Goal: Complete application form: Complete application form

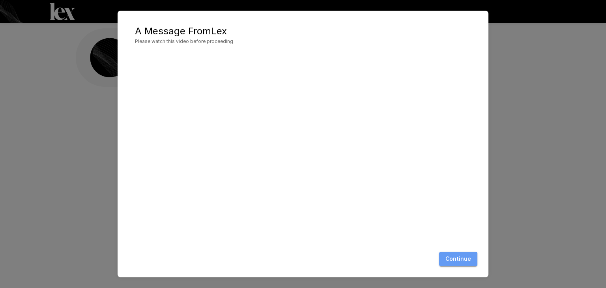
click at [456, 261] on button "Continue" at bounding box center [458, 259] width 38 height 15
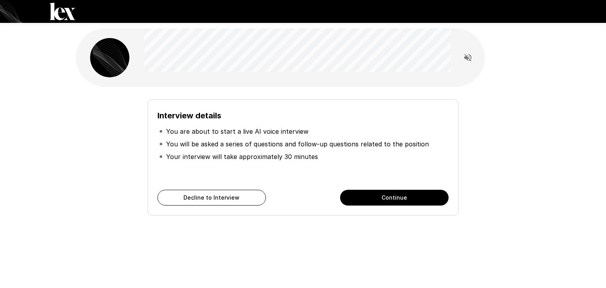
click at [381, 193] on button "Continue" at bounding box center [394, 198] width 109 height 16
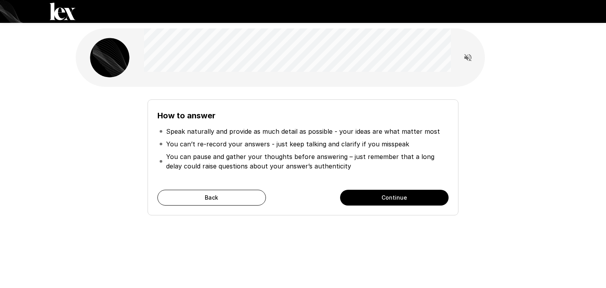
click at [216, 199] on button "Back" at bounding box center [212, 198] width 109 height 16
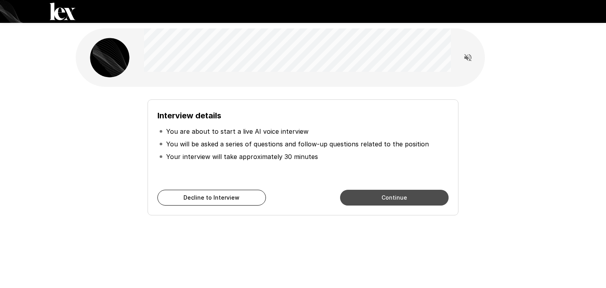
click at [353, 201] on button "Continue" at bounding box center [394, 198] width 109 height 16
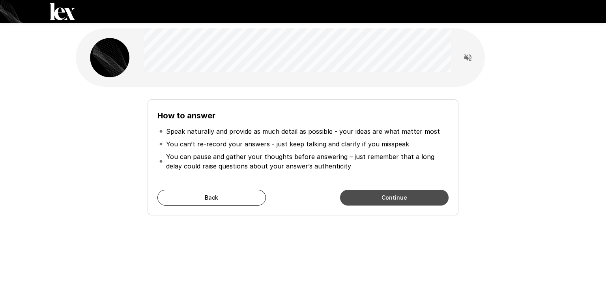
click at [389, 198] on button "Continue" at bounding box center [394, 198] width 109 height 16
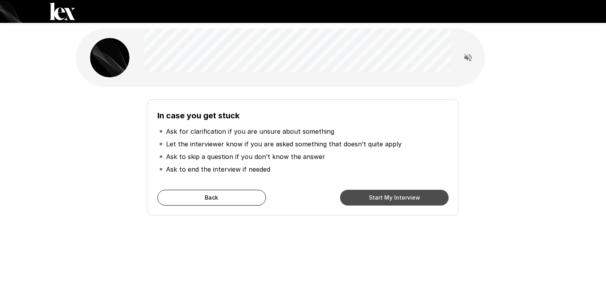
click at [389, 198] on button "Start My Interview" at bounding box center [394, 198] width 109 height 16
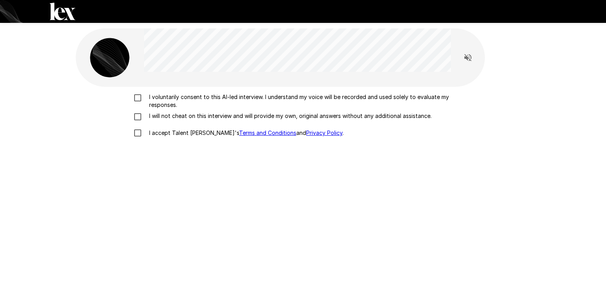
click at [169, 98] on p "I voluntarily consent to this AI-led interview. I understand my voice will be r…" at bounding box center [311, 101] width 331 height 16
click at [152, 117] on p "I will not cheat on this interview and will provide my own, original answers wi…" at bounding box center [289, 116] width 286 height 8
click at [152, 133] on p "I accept Talent Llama's Terms and Conditions and Privacy Policy ." at bounding box center [245, 133] width 198 height 8
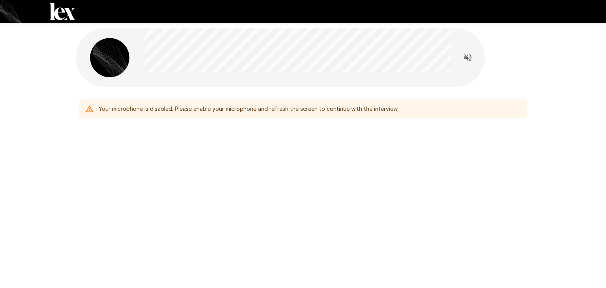
drag, startPoint x: 561, startPoint y: 2, endPoint x: 411, endPoint y: 177, distance: 231.0
click at [411, 177] on div "Your microphone is disabled. Please enable your microphone and refresh the scre…" at bounding box center [303, 92] width 474 height 185
click at [466, 58] on icon "Read questions aloud" at bounding box center [468, 57] width 7 height 7
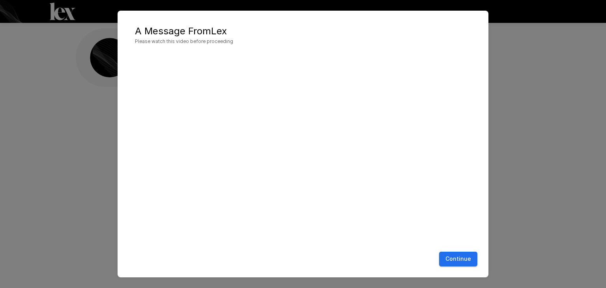
click at [463, 257] on button "Continue" at bounding box center [458, 259] width 38 height 15
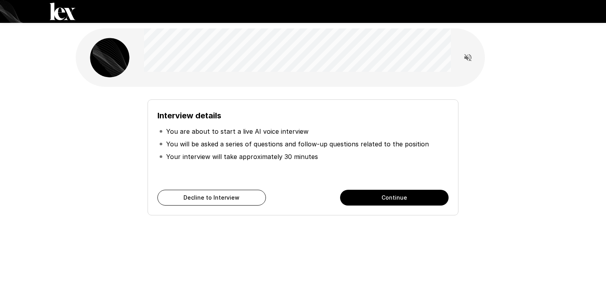
click at [399, 196] on button "Continue" at bounding box center [394, 198] width 109 height 16
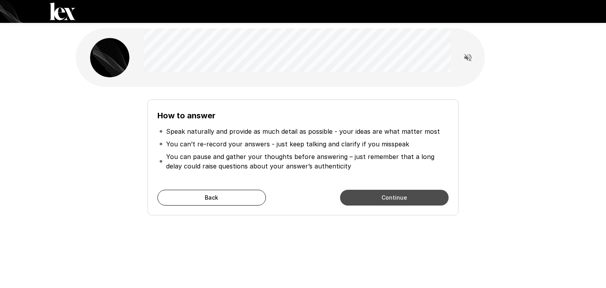
click at [399, 196] on button "Continue" at bounding box center [394, 198] width 109 height 16
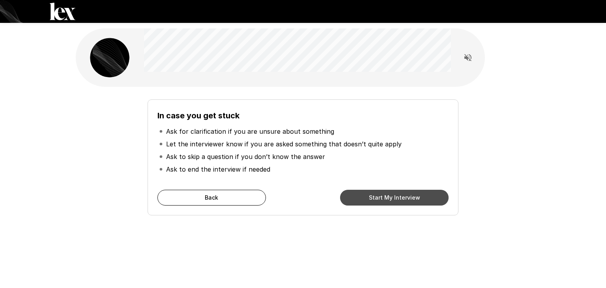
click at [399, 196] on button "Start My Interview" at bounding box center [394, 198] width 109 height 16
click at [399, 196] on div "In case you get stuck Ask for clarification if you are unsure about something L…" at bounding box center [303, 141] width 474 height 282
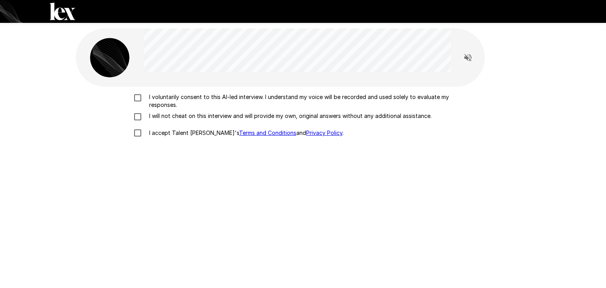
click at [196, 102] on p "I voluntarily consent to this AI-led interview. I understand my voice will be r…" at bounding box center [311, 101] width 331 height 16
click at [181, 109] on div "I voluntarily consent to this AI-led interview. I understand my voice will be r…" at bounding box center [303, 117] width 448 height 48
click at [159, 135] on p "I accept Talent Llama's Terms and Conditions and Privacy Policy ." at bounding box center [245, 133] width 198 height 8
click at [150, 111] on div "I voluntarily consent to this AI-led interview. I understand my voice will be r…" at bounding box center [303, 117] width 448 height 48
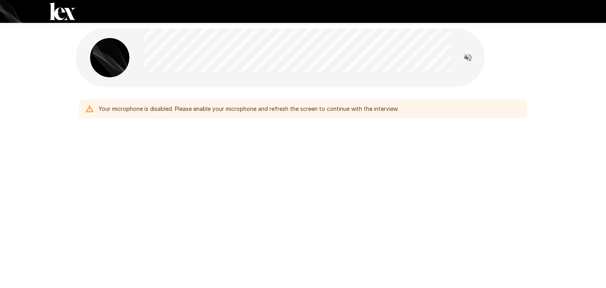
click at [211, 110] on div "Your microphone is disabled. Please enable your microphone and refresh the scre…" at bounding box center [249, 109] width 300 height 14
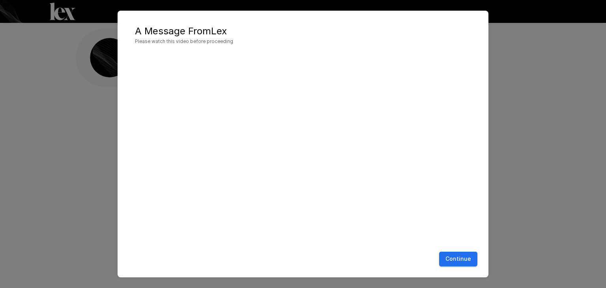
click at [461, 260] on button "Continue" at bounding box center [458, 259] width 38 height 15
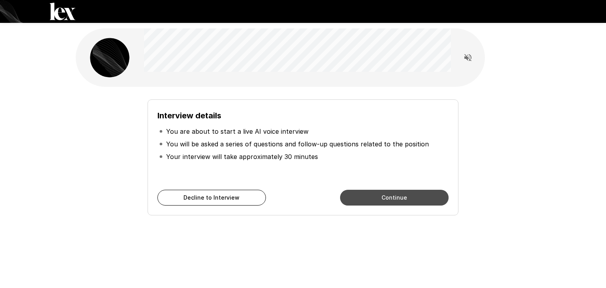
click at [402, 190] on button "Continue" at bounding box center [394, 198] width 109 height 16
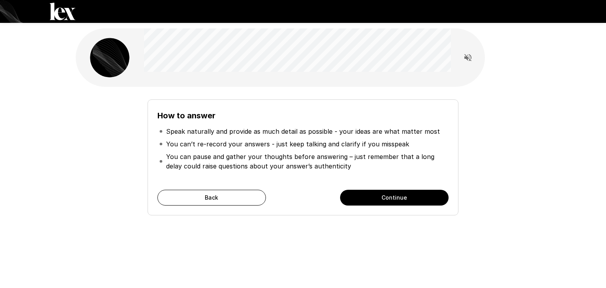
click at [402, 190] on button "Continue" at bounding box center [394, 198] width 109 height 16
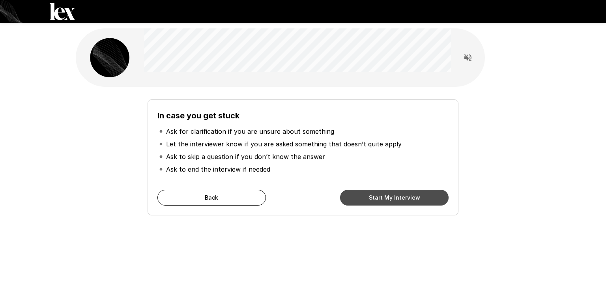
click at [402, 190] on button "Start My Interview" at bounding box center [394, 198] width 109 height 16
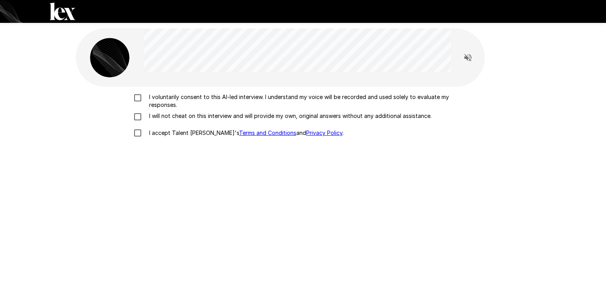
click at [198, 131] on p "I accept Talent Llama's Terms and Conditions and Privacy Policy ." at bounding box center [245, 133] width 198 height 8
click at [184, 116] on p "I will not cheat on this interview and will provide my own, original answers wi…" at bounding box center [289, 116] width 286 height 8
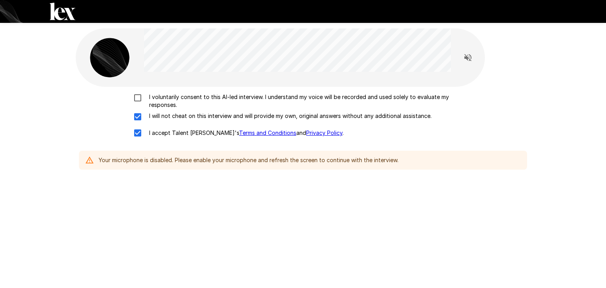
click at [171, 96] on p "I voluntarily consent to this AI-led interview. I understand my voice will be r…" at bounding box center [311, 101] width 331 height 16
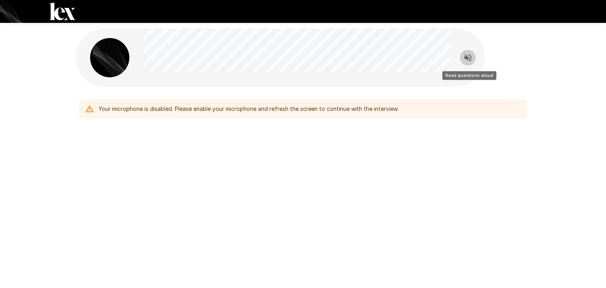
click at [463, 59] on button "Read questions aloud" at bounding box center [468, 58] width 16 height 16
click at [221, 156] on div "Your microphone is disabled. Please enable your microphone and refresh the scre…" at bounding box center [303, 92] width 474 height 185
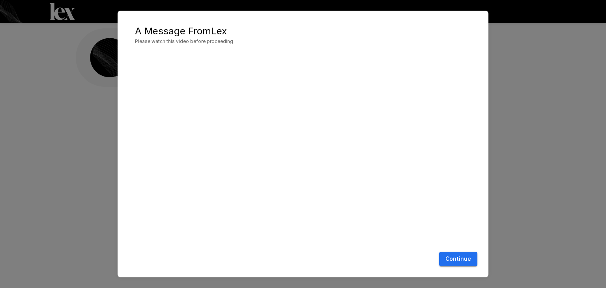
click at [559, 174] on div "A Message From [PERSON_NAME] Please watch this video before proceeding Continue" at bounding box center [303, 144] width 606 height 288
click at [462, 263] on button "Continue" at bounding box center [458, 259] width 38 height 15
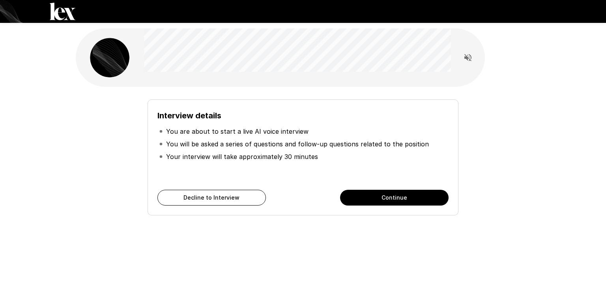
click at [362, 198] on button "Continue" at bounding box center [394, 198] width 109 height 16
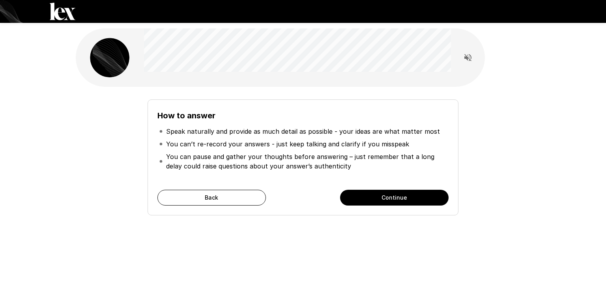
click at [362, 198] on button "Continue" at bounding box center [394, 198] width 109 height 16
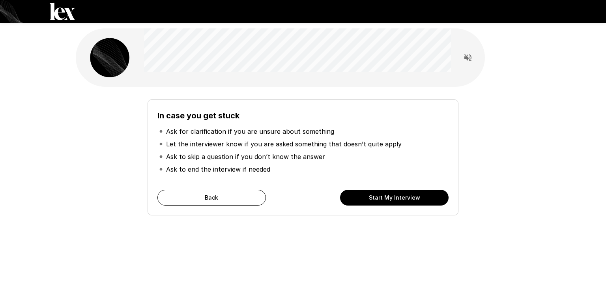
click at [362, 198] on button "Start My Interview" at bounding box center [394, 198] width 109 height 16
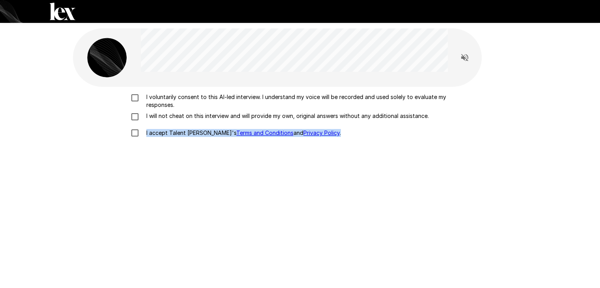
click at [362, 198] on div "I voluntarily consent to this AI-led interview. I understand my voice will be r…" at bounding box center [300, 190] width 455 height 207
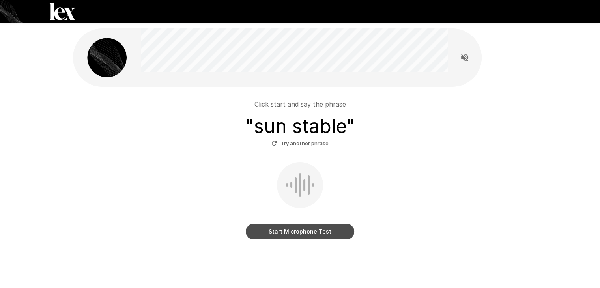
click at [300, 238] on button "Start Microphone Test" at bounding box center [300, 232] width 109 height 16
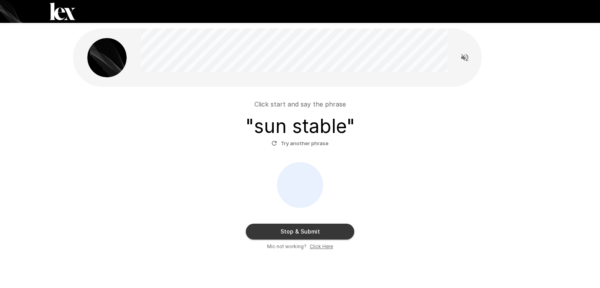
click at [300, 238] on button "Stop & Submit" at bounding box center [300, 232] width 109 height 16
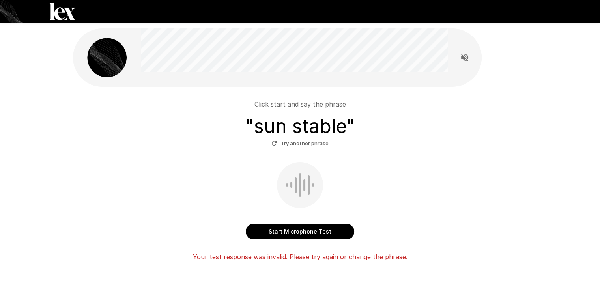
click at [300, 238] on button "Start Microphone Test" at bounding box center [300, 232] width 109 height 16
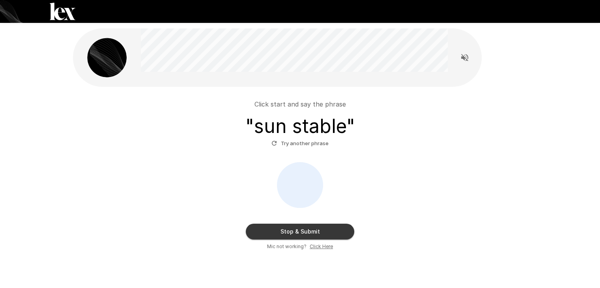
click at [300, 238] on button "Stop & Submit" at bounding box center [300, 232] width 109 height 16
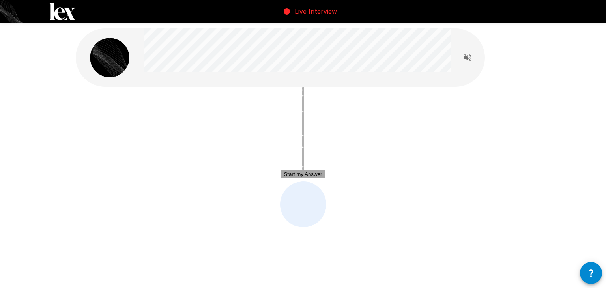
click at [294, 173] on button "Start my Answer" at bounding box center [303, 174] width 45 height 8
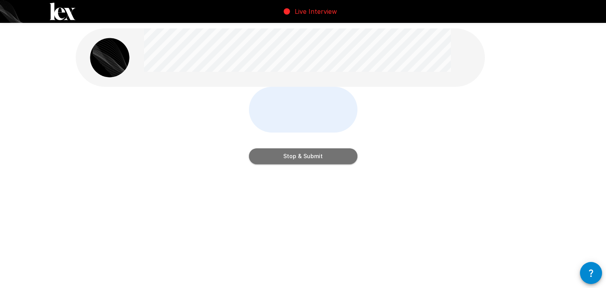
click at [294, 164] on button "Stop & Submit" at bounding box center [303, 156] width 109 height 16
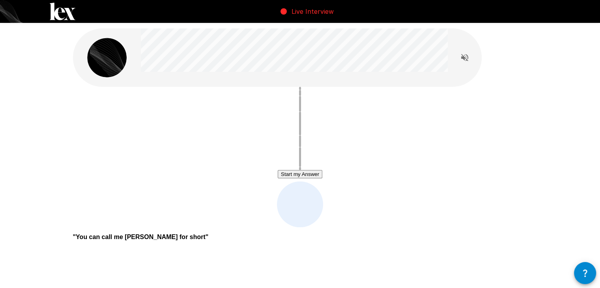
click at [285, 174] on button "Start my Answer" at bounding box center [300, 174] width 45 height 8
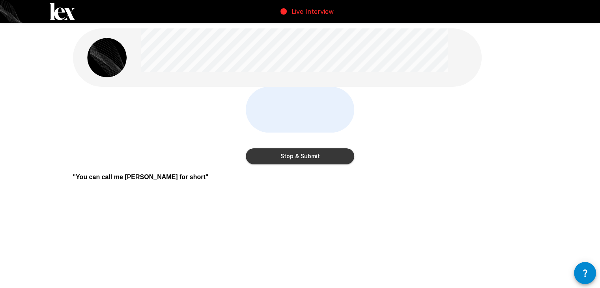
click at [285, 164] on button "Stop & Submit" at bounding box center [300, 156] width 109 height 16
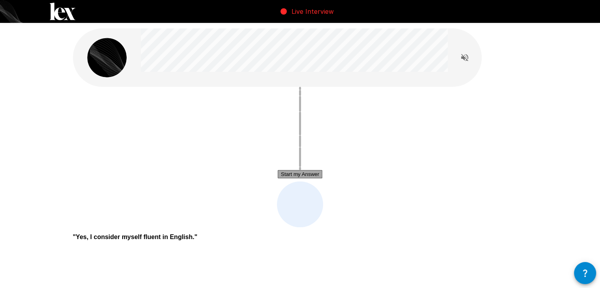
click at [285, 174] on button "Start my Answer" at bounding box center [300, 174] width 45 height 8
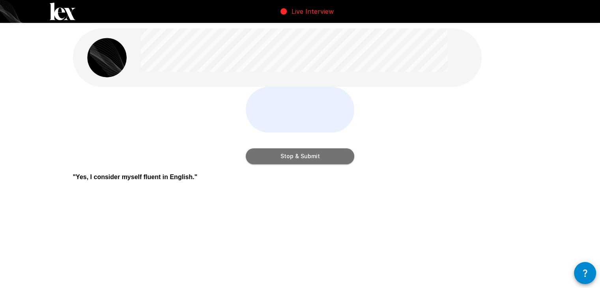
click at [285, 164] on button "Stop & Submit" at bounding box center [300, 156] width 109 height 16
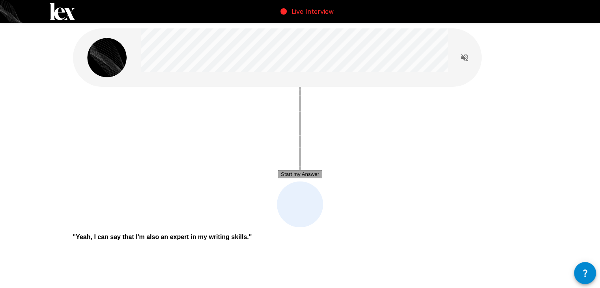
click at [279, 178] on button "Start my Answer" at bounding box center [300, 174] width 45 height 8
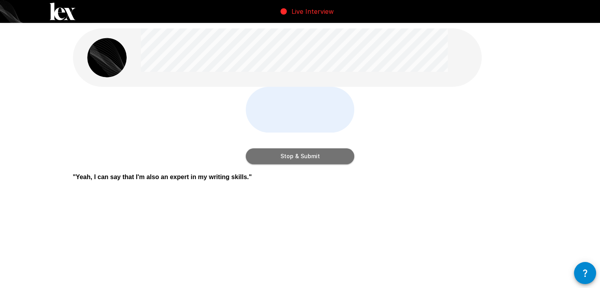
click at [279, 164] on button "Stop & Submit" at bounding box center [300, 156] width 109 height 16
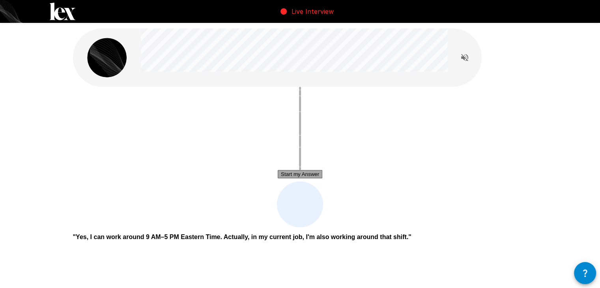
click at [279, 178] on button "Start my Answer" at bounding box center [300, 174] width 45 height 8
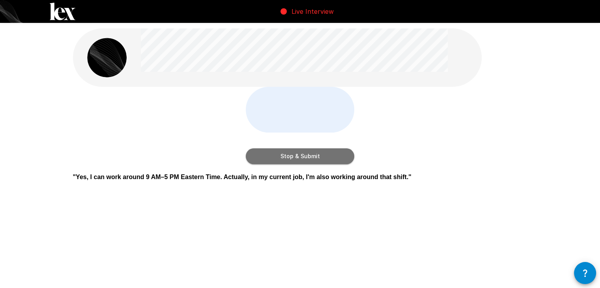
click at [279, 164] on button "Stop & Submit" at bounding box center [300, 156] width 109 height 16
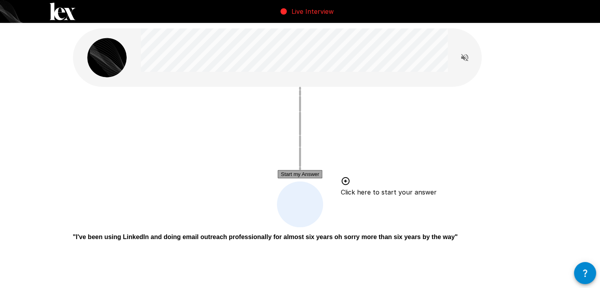
click at [278, 177] on button "Start my Answer" at bounding box center [300, 174] width 45 height 8
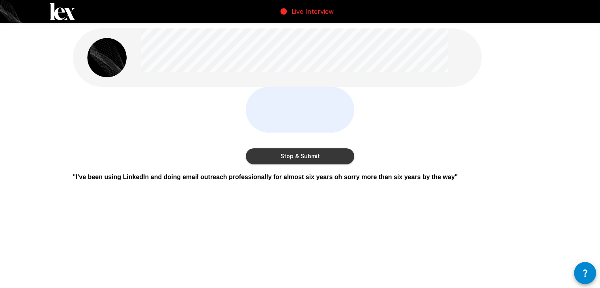
click at [277, 164] on button "Stop & Submit" at bounding box center [300, 156] width 109 height 16
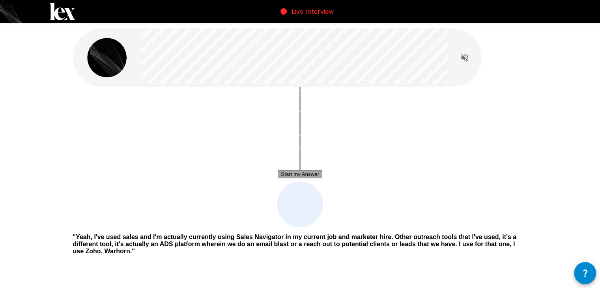
click at [288, 178] on button "Start my Answer" at bounding box center [300, 174] width 45 height 8
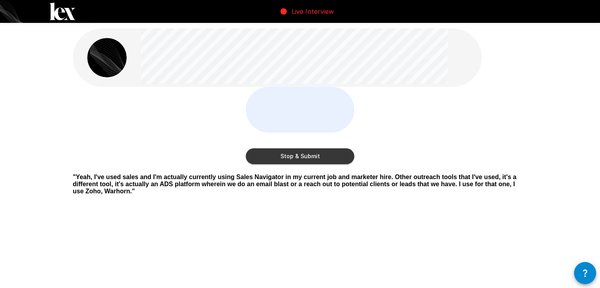
click at [288, 164] on button "Stop & Submit" at bounding box center [300, 156] width 109 height 16
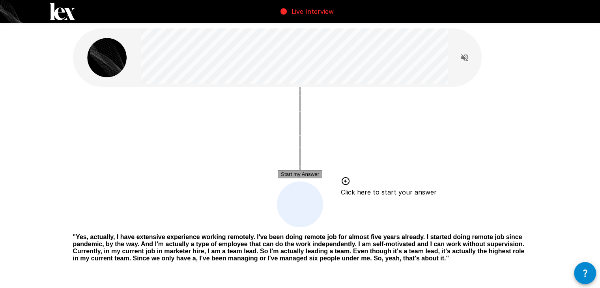
click at [301, 174] on button "Start my Answer" at bounding box center [300, 174] width 45 height 8
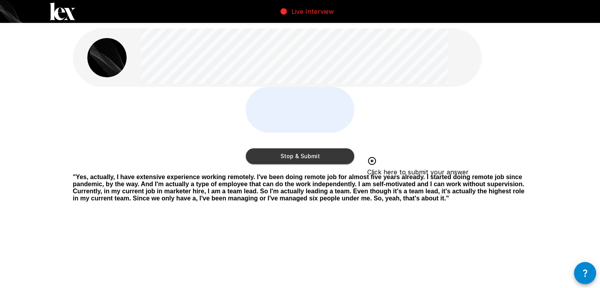
click at [303, 164] on button "Stop & Submit" at bounding box center [300, 156] width 109 height 16
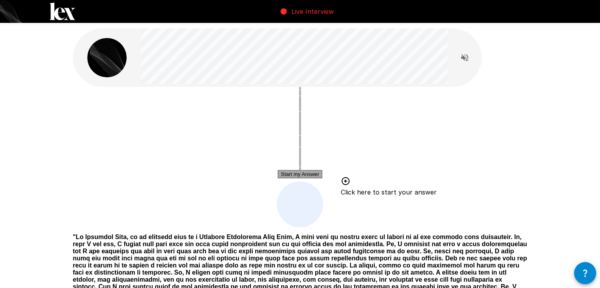
click at [283, 174] on button "Start my Answer" at bounding box center [300, 174] width 45 height 8
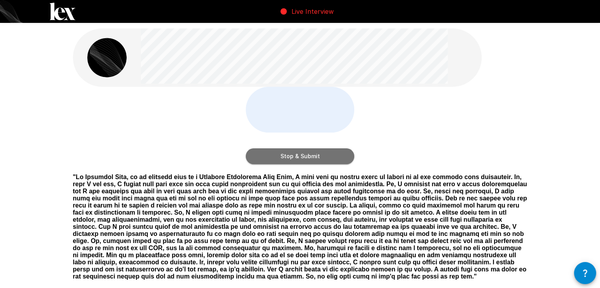
click at [303, 164] on button "Stop & Submit" at bounding box center [300, 156] width 109 height 16
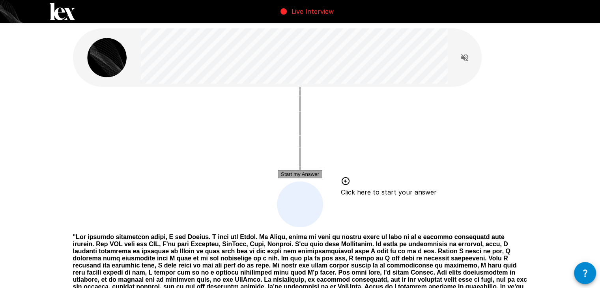
click at [311, 174] on button "Start my Answer" at bounding box center [300, 174] width 45 height 8
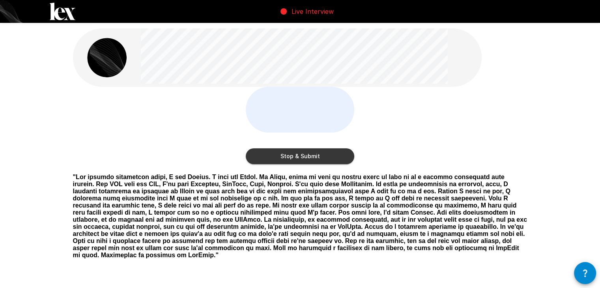
click at [311, 164] on button "Stop & Submit" at bounding box center [300, 156] width 109 height 16
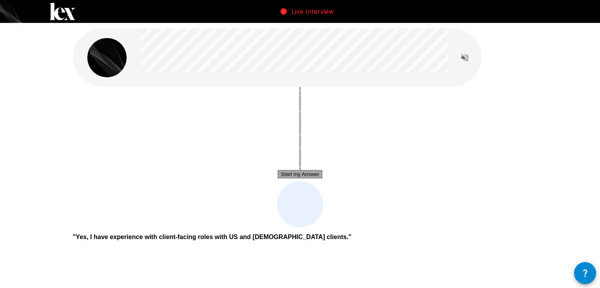
click at [291, 173] on button "Start my Answer" at bounding box center [300, 174] width 45 height 8
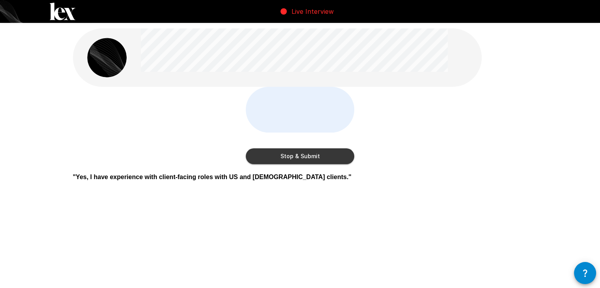
click at [291, 164] on button "Stop & Submit" at bounding box center [300, 156] width 109 height 16
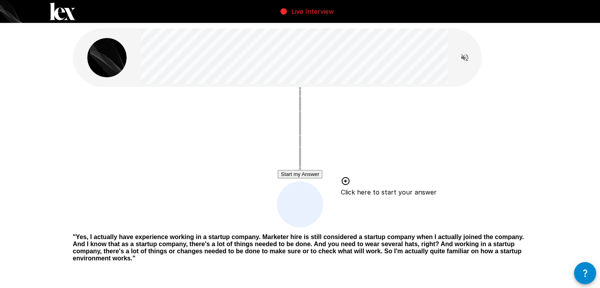
click at [480, 234] on p "" Yes, I actually have experience working in a startup company. Marketer hire i…" at bounding box center [300, 248] width 455 height 28
click at [94, 109] on div "Start my Answer Click here to start your answer" at bounding box center [300, 157] width 455 height 141
click at [284, 176] on button "Start my Answer" at bounding box center [300, 174] width 45 height 8
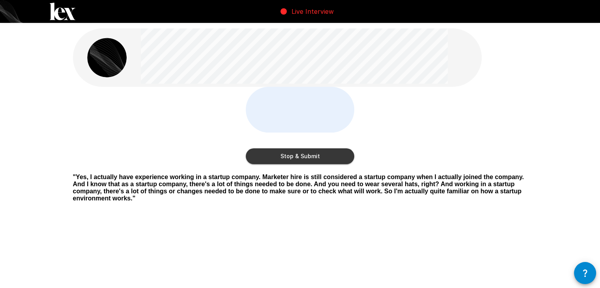
click at [47, 125] on div "Stop & Submit " Yes, I actually have experience working in a startup company. M…" at bounding box center [300, 136] width 600 height 272
click at [113, 167] on div "Stop & Submit" at bounding box center [300, 127] width 455 height 81
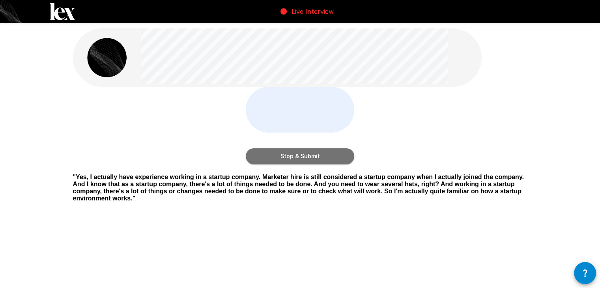
click at [284, 164] on button "Stop & Submit" at bounding box center [300, 156] width 109 height 16
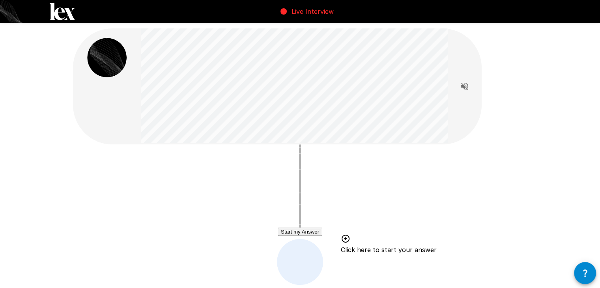
click at [579, 171] on div "Start my Answer Click here to start your answer " "" at bounding box center [300, 223] width 600 height 446
click at [86, 166] on div "Start my Answer Click here to start your answer" at bounding box center [300, 214] width 455 height 141
click at [278, 233] on button "Start my Answer" at bounding box center [300, 232] width 45 height 8
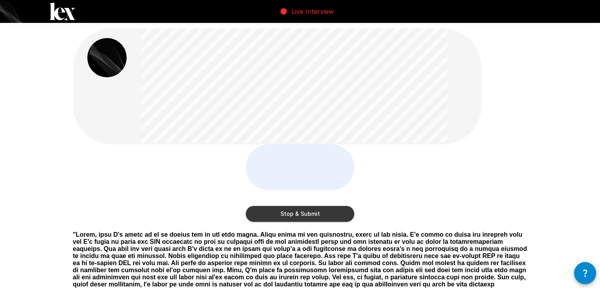
click at [587, 130] on div "Stop & Submit " "" at bounding box center [300, 193] width 600 height 386
click at [69, 190] on div "Stop & Submit " "" at bounding box center [301, 193] width 474 height 386
click at [34, 152] on div "Stop & Submit " "" at bounding box center [300, 193] width 600 height 386
click at [276, 222] on button "Stop & Submit" at bounding box center [300, 214] width 109 height 16
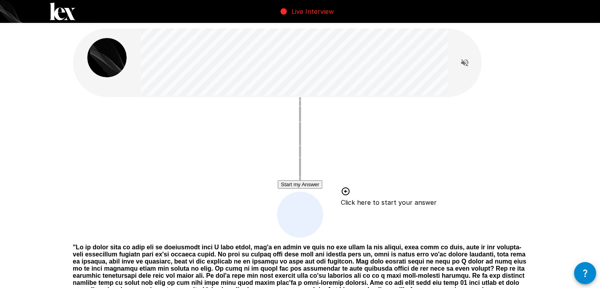
click at [295, 184] on button "Start my Answer" at bounding box center [300, 184] width 45 height 8
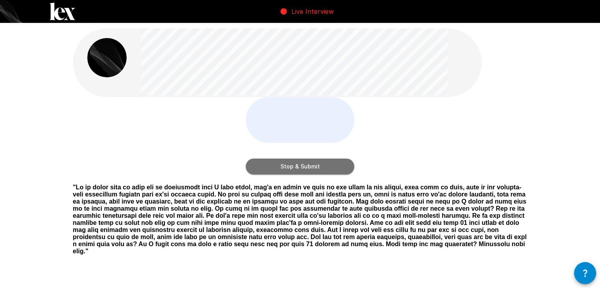
click at [302, 174] on button "Stop & Submit" at bounding box center [300, 167] width 109 height 16
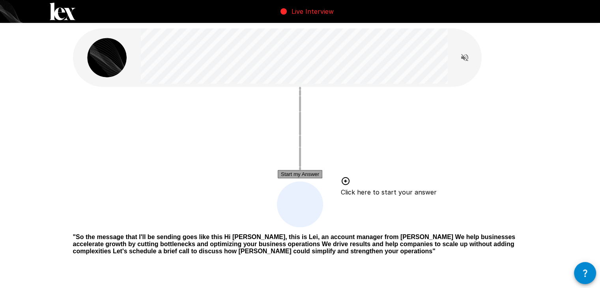
click at [301, 172] on button "Start my Answer" at bounding box center [300, 174] width 45 height 8
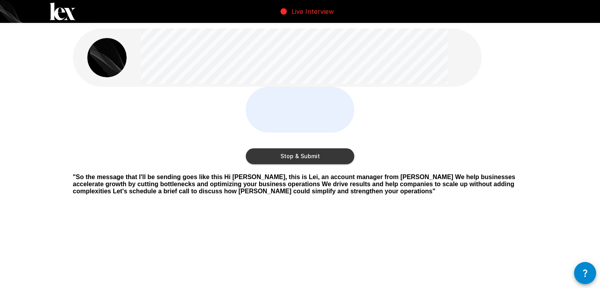
click at [572, 138] on div "Stop & Submit " So the message that I'll be sending goes like this Hi [PERSON_N…" at bounding box center [300, 132] width 600 height 264
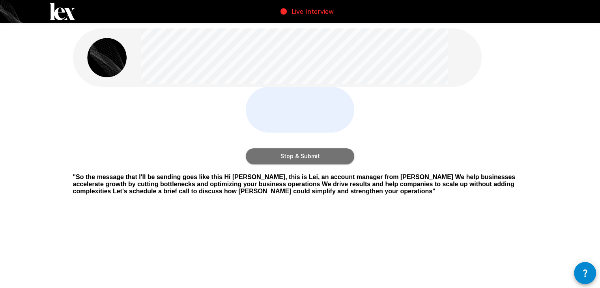
click at [288, 164] on button "Stop & Submit" at bounding box center [300, 156] width 109 height 16
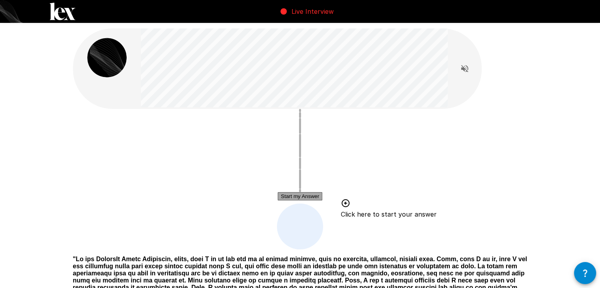
click at [287, 200] on button "Start my Answer" at bounding box center [300, 196] width 45 height 8
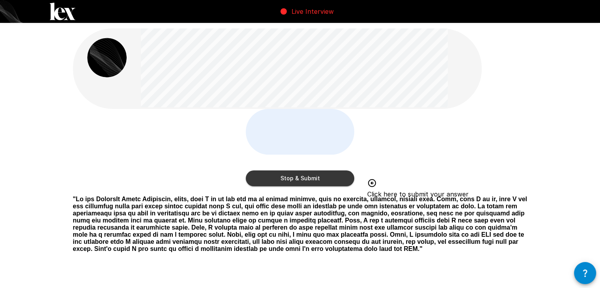
click at [310, 186] on button "Stop & Submit" at bounding box center [300, 179] width 109 height 16
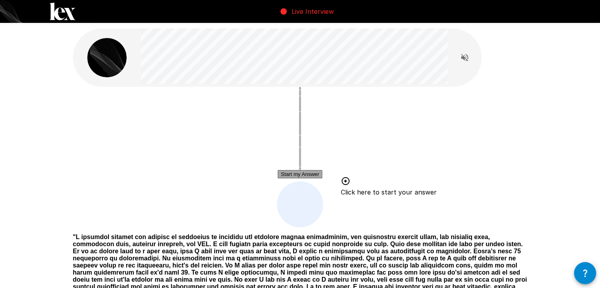
click at [285, 174] on button "Start my Answer" at bounding box center [300, 174] width 45 height 8
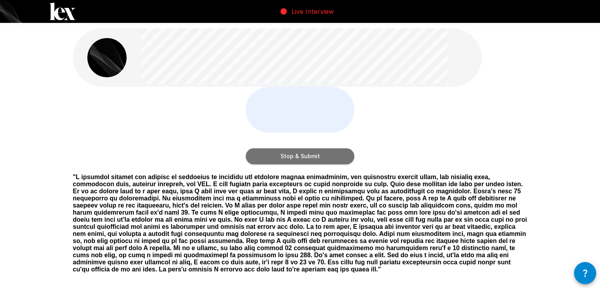
click at [285, 164] on button "Stop & Submit" at bounding box center [300, 156] width 109 height 16
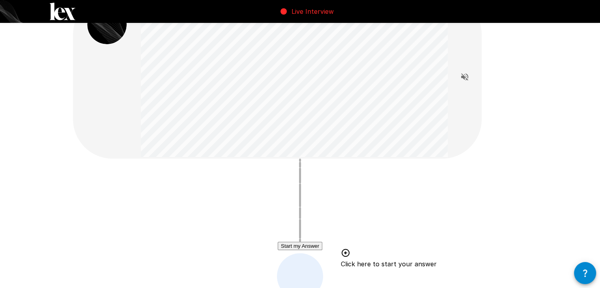
scroll to position [34, 0]
click at [281, 244] on button "Start my Answer" at bounding box center [300, 245] width 45 height 8
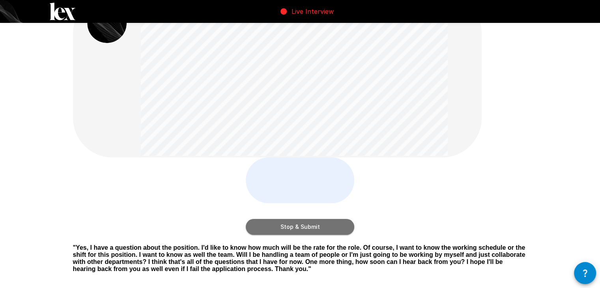
click at [281, 235] on button "Stop & Submit" at bounding box center [300, 227] width 109 height 16
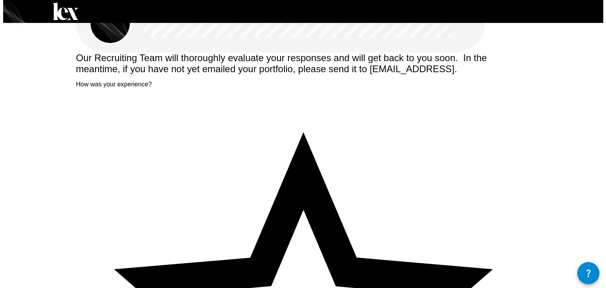
scroll to position [0, 0]
